Goal: Information Seeking & Learning: Learn about a topic

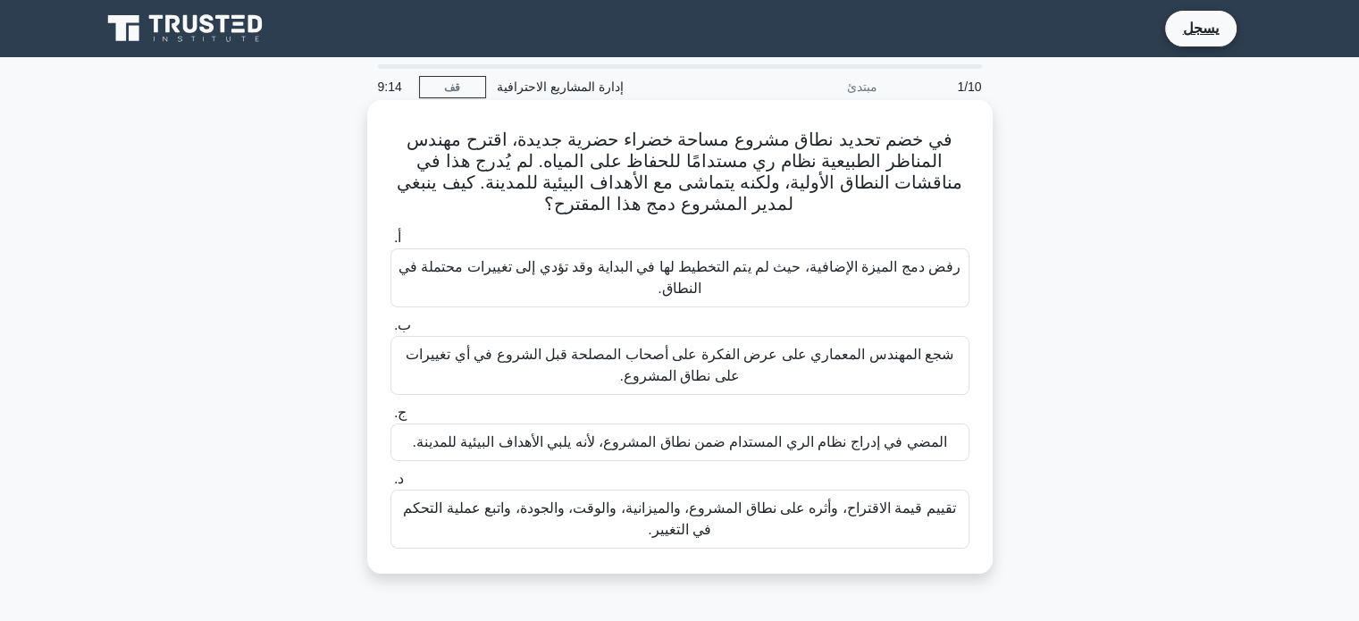
click at [622, 521] on font "تقييم قيمة الاقتراح، وأثره على نطاق المشروع، والميزانية، والوقت، والجودة، واتبع…" at bounding box center [680, 519] width 563 height 43
click at [391, 485] on input "د. تقييم قيمة الاقتراح، وأثره على نطاق المشروع، والميزانية، والوقت، والجودة، وا…" at bounding box center [391, 480] width 0 height 12
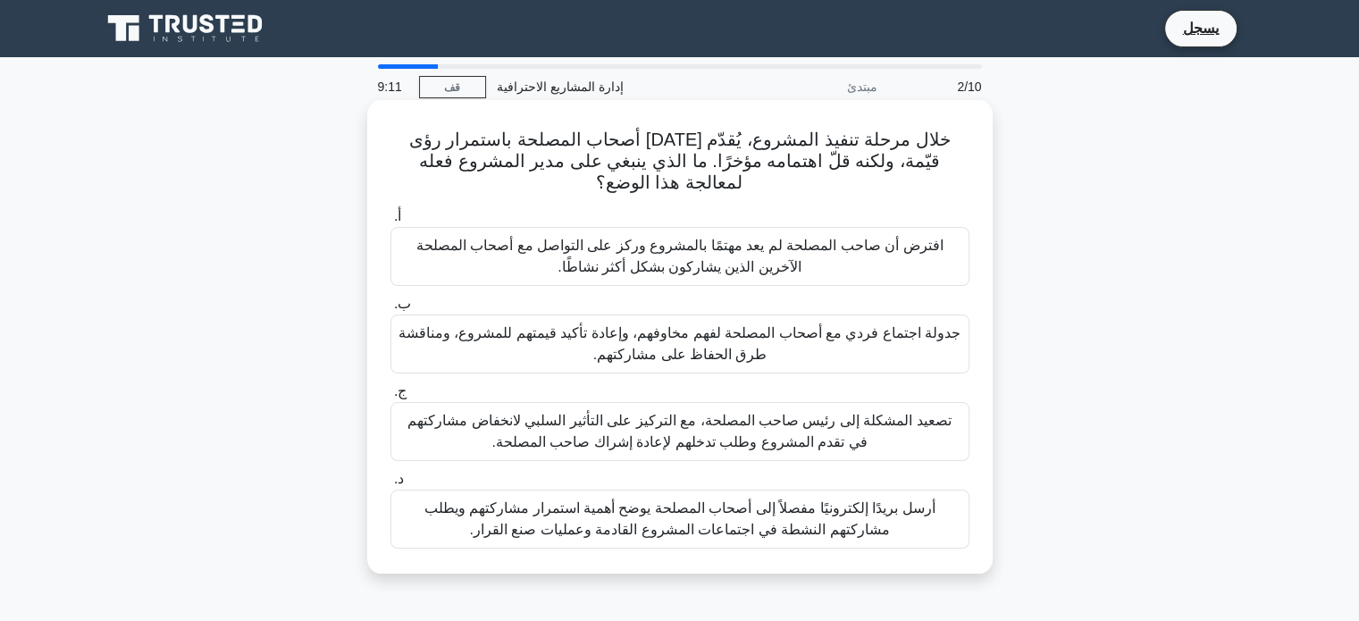
click at [769, 512] on font "أرسل بريدًا إلكترونيًا مفصلاً إلى أصحاب المصلحة يوضح أهمية استمرار مشاركتهم ويط…" at bounding box center [680, 518] width 511 height 37
click at [391, 485] on input "د. أرسل بريدًا إلكترونيًا مفصلاً إلى أصحاب المصلحة يوضح أهمية استمرار مشاركتهم …" at bounding box center [391, 480] width 0 height 12
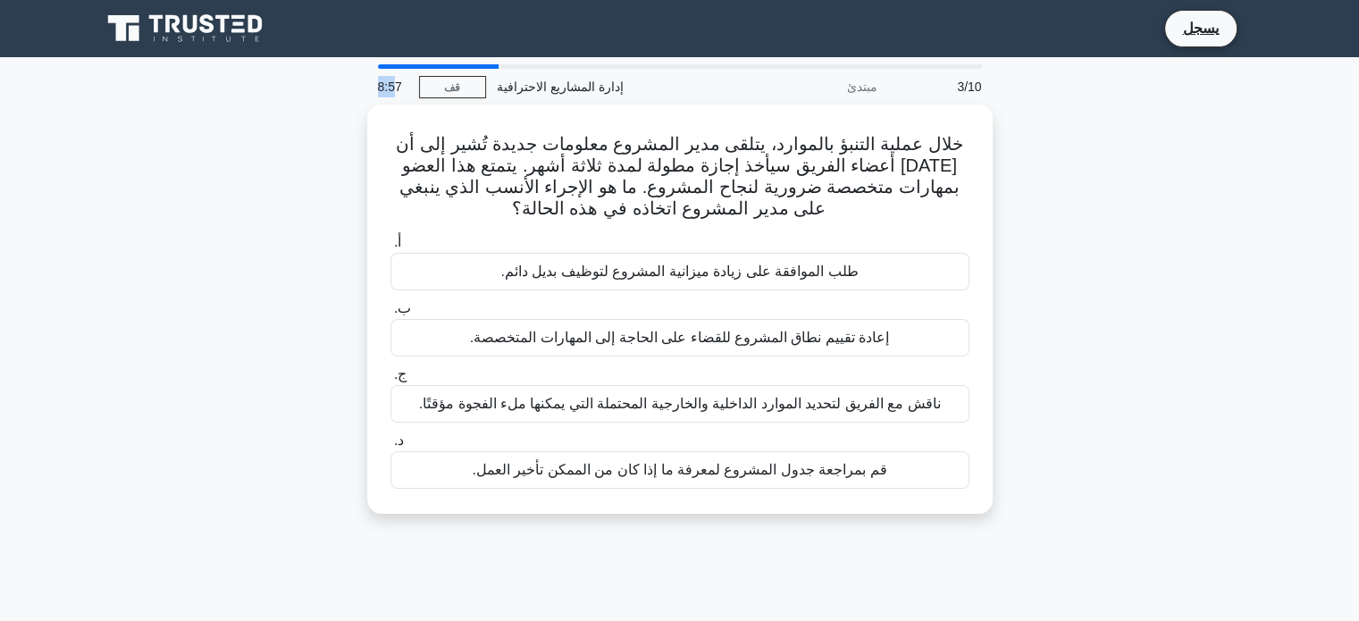
drag, startPoint x: 482, startPoint y: 63, endPoint x: 391, endPoint y: 74, distance: 90.9
click at [391, 74] on div "8:57 قف إدارة المشاريع الاحترافية مبتدئ 3/10" at bounding box center [680, 84] width 626 height 40
click at [447, 76] on link "قف" at bounding box center [452, 87] width 67 height 22
